Goal: Task Accomplishment & Management: Use online tool/utility

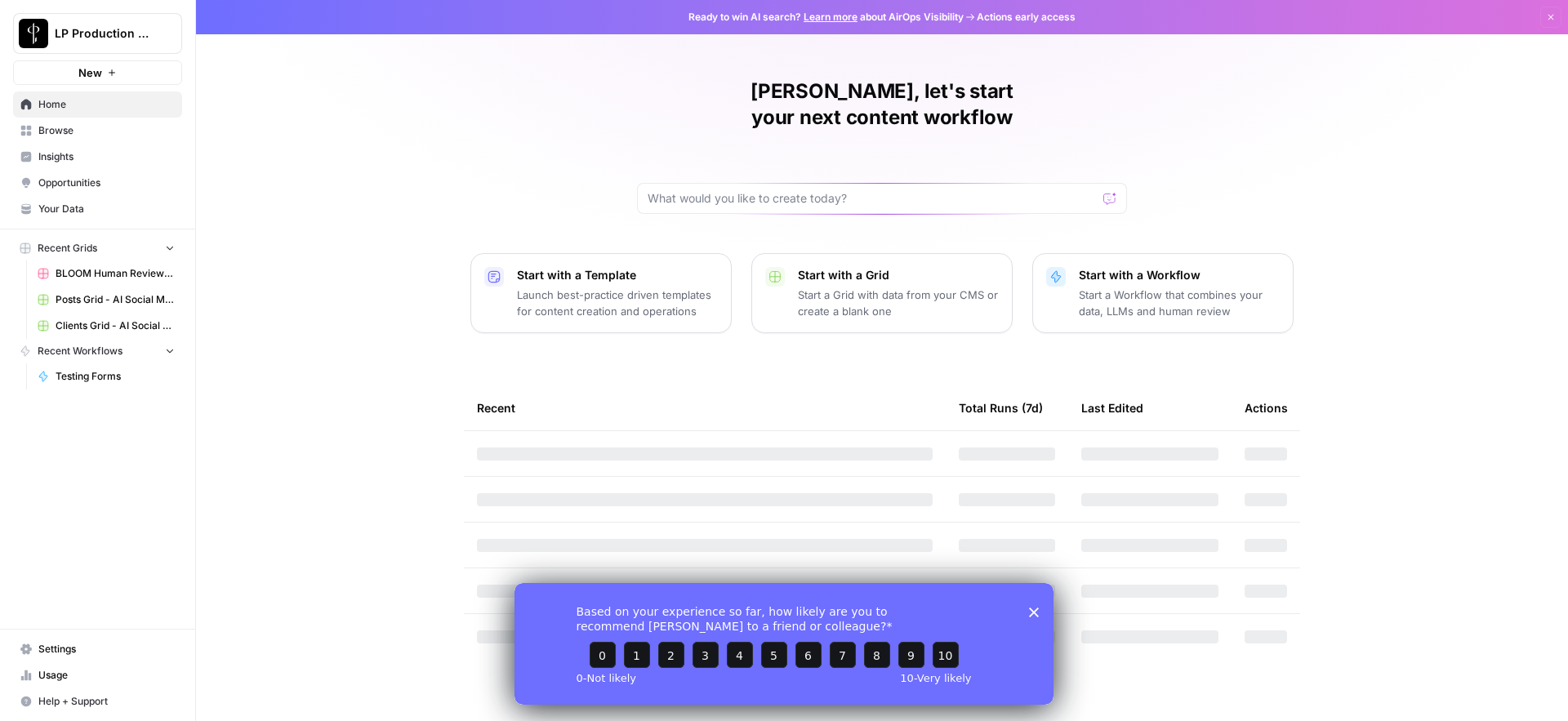
click at [1034, 613] on icon "Close survey" at bounding box center [1034, 611] width 10 height 10
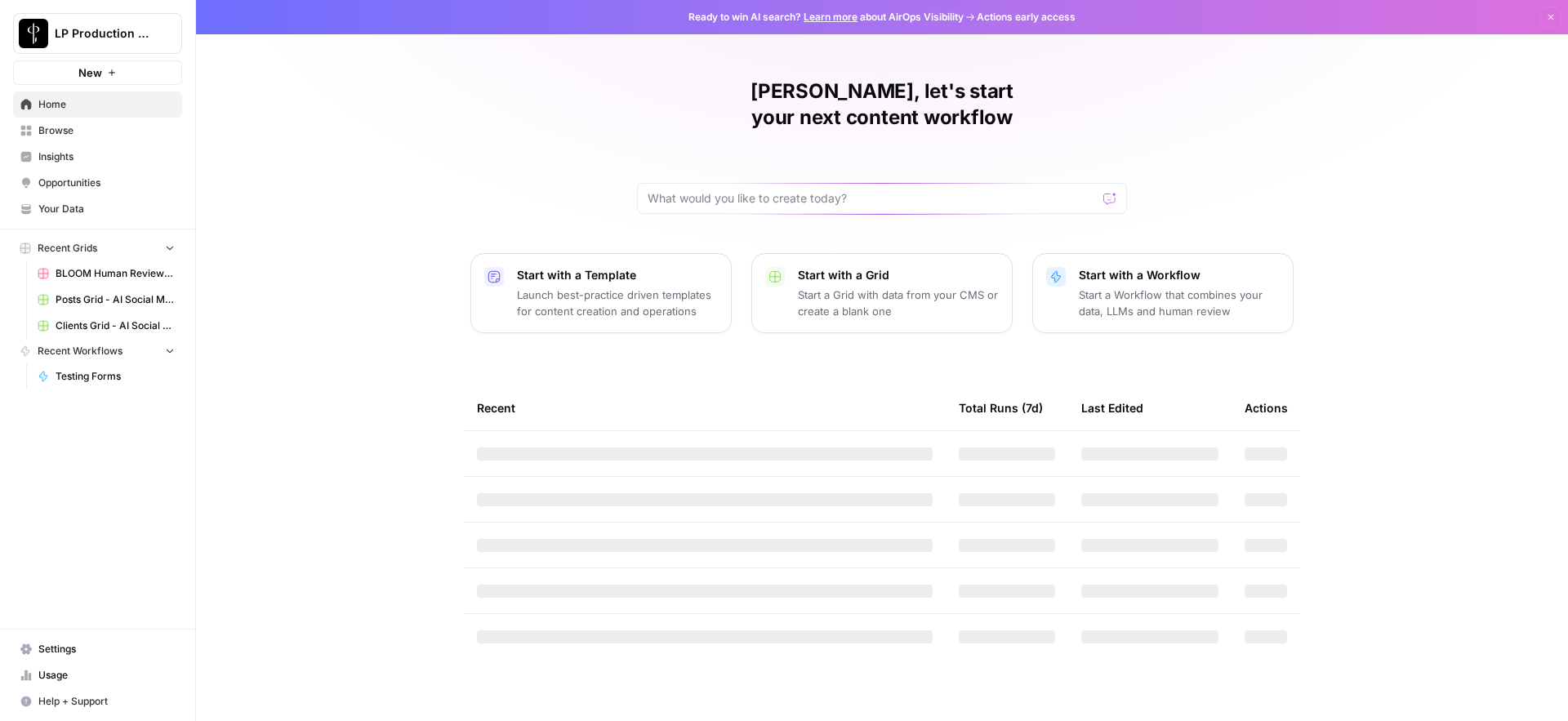
click at [100, 373] on span "Testing Forms" at bounding box center [115, 376] width 119 height 15
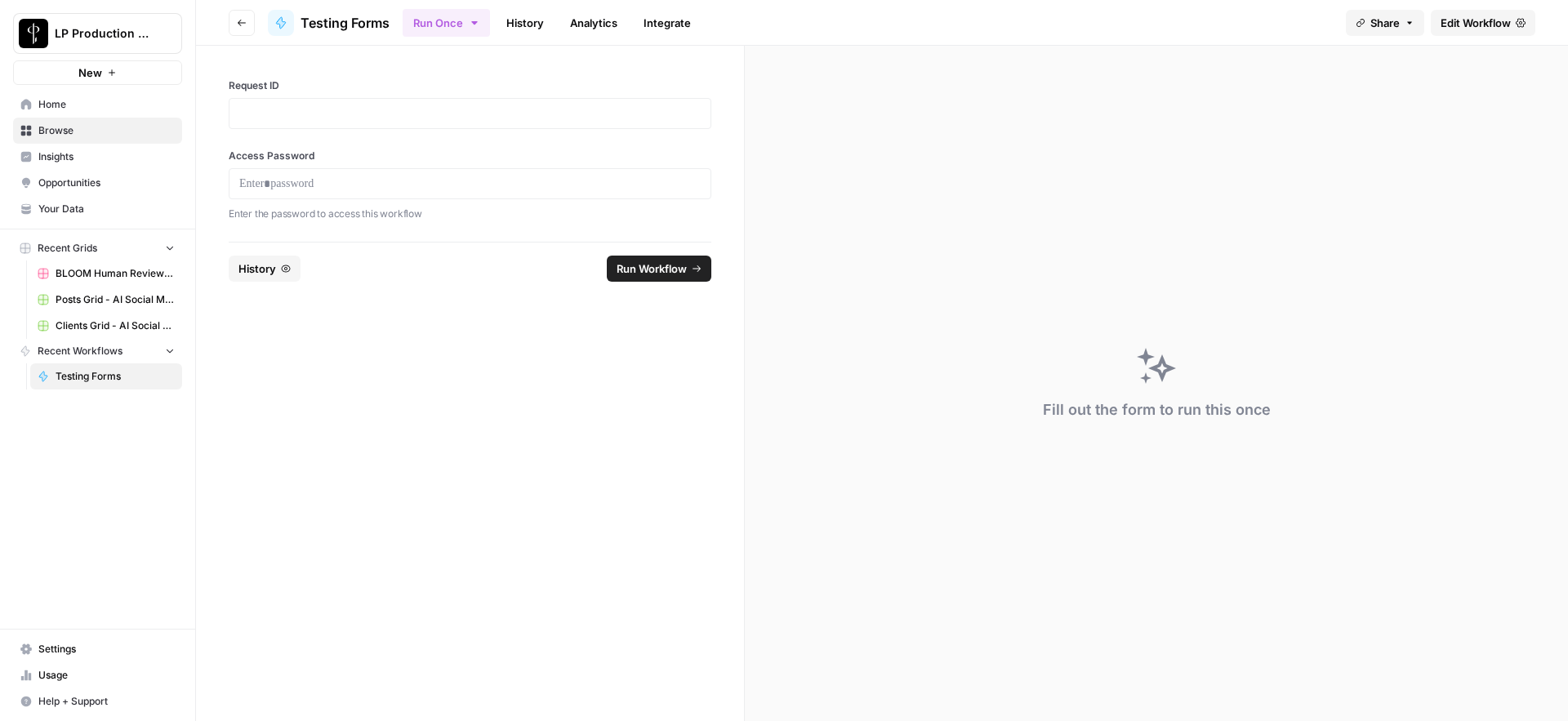
click at [1456, 23] on span "Edit Workflow" at bounding box center [1476, 22] width 70 height 17
